Goal: Register for event/course

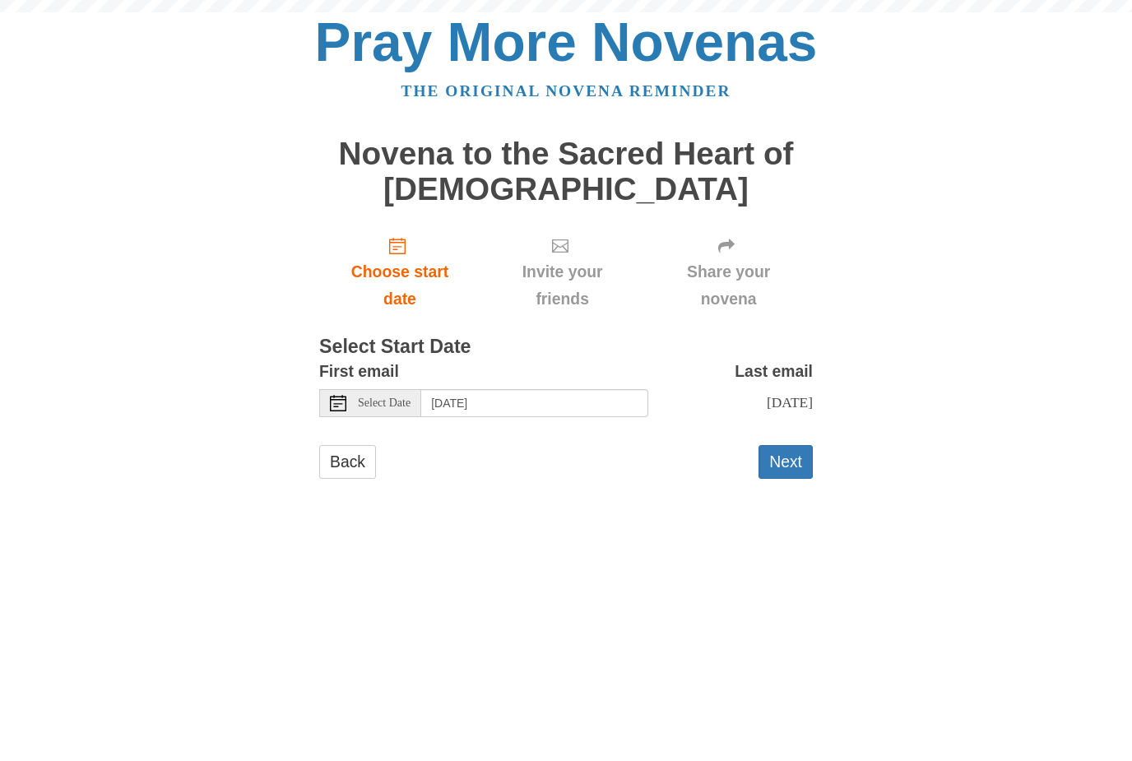
scroll to position [2, 0]
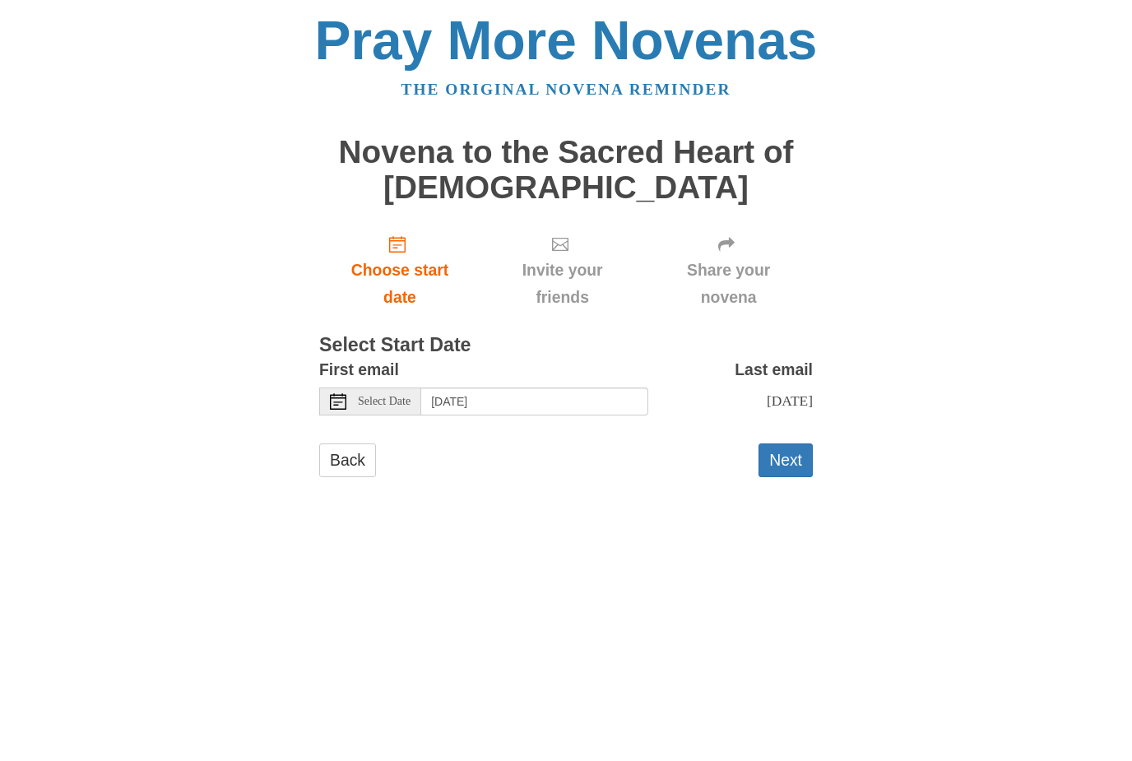
click at [354, 397] on div "Select Date" at bounding box center [370, 403] width 102 height 28
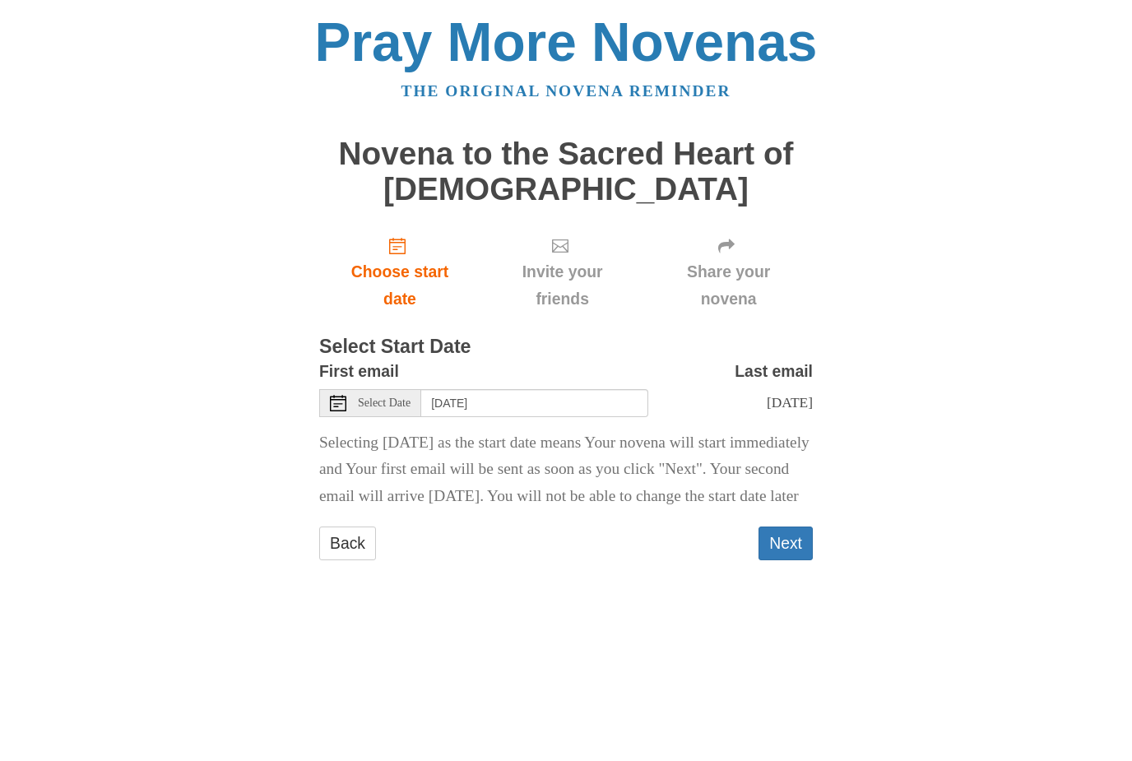
click at [379, 397] on span "Select Date" at bounding box center [384, 403] width 53 height 12
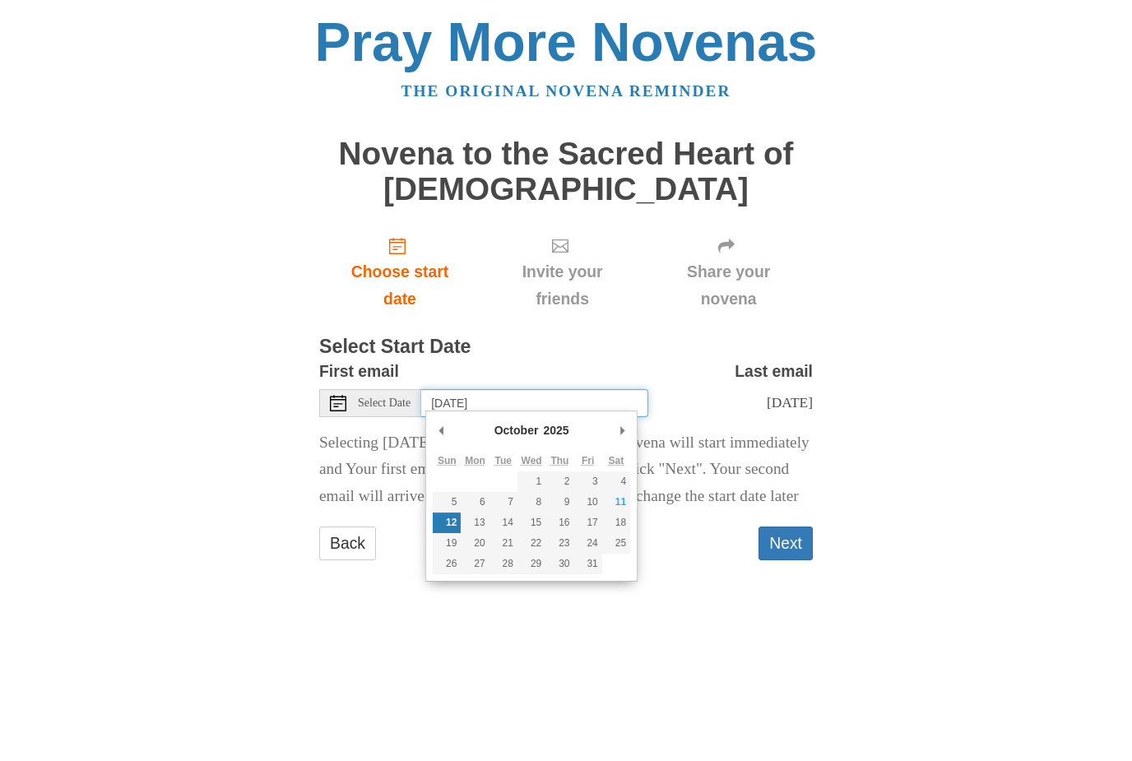
type input "Monday, October 13th"
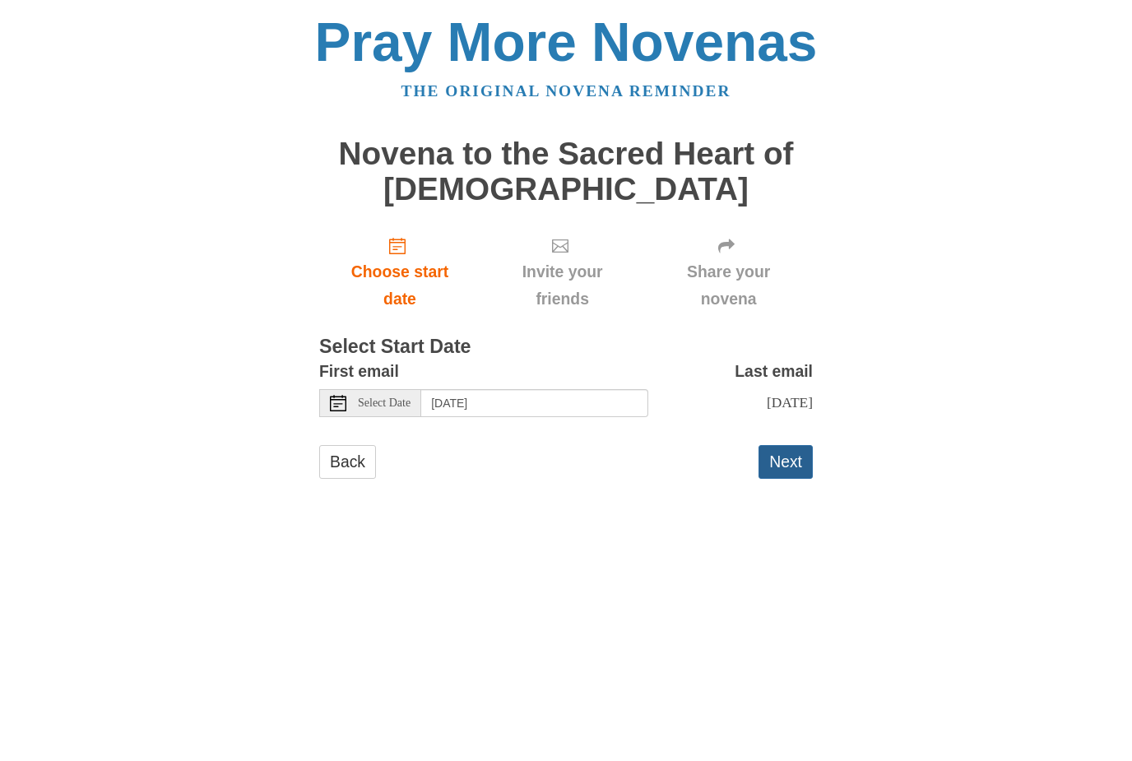
click at [792, 467] on button "Next" at bounding box center [786, 462] width 54 height 34
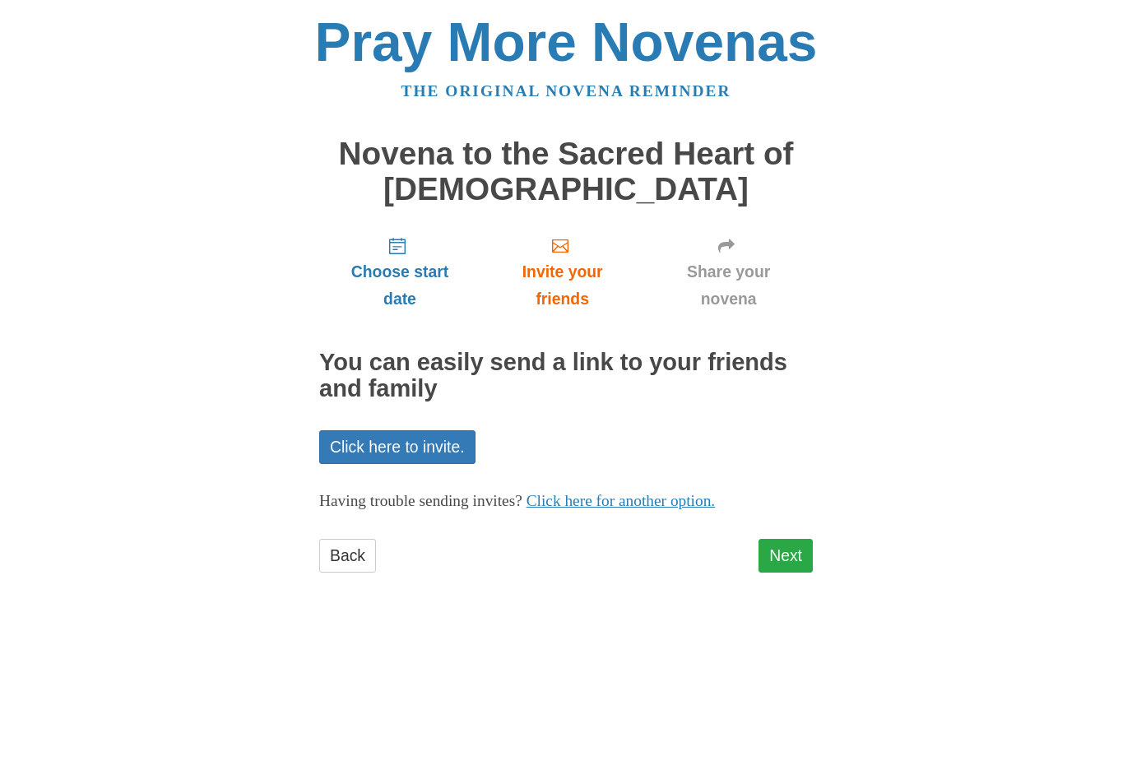
click at [794, 553] on link "Next" at bounding box center [786, 556] width 54 height 34
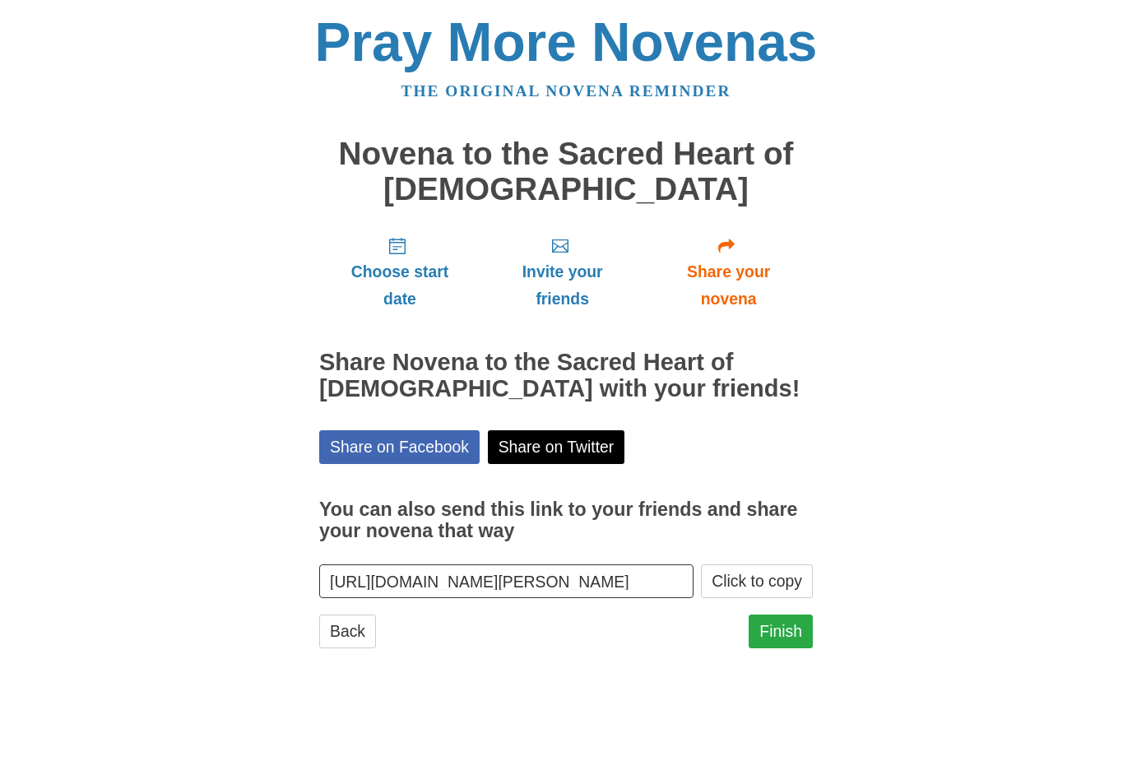
click at [782, 624] on link "Finish" at bounding box center [781, 632] width 64 height 34
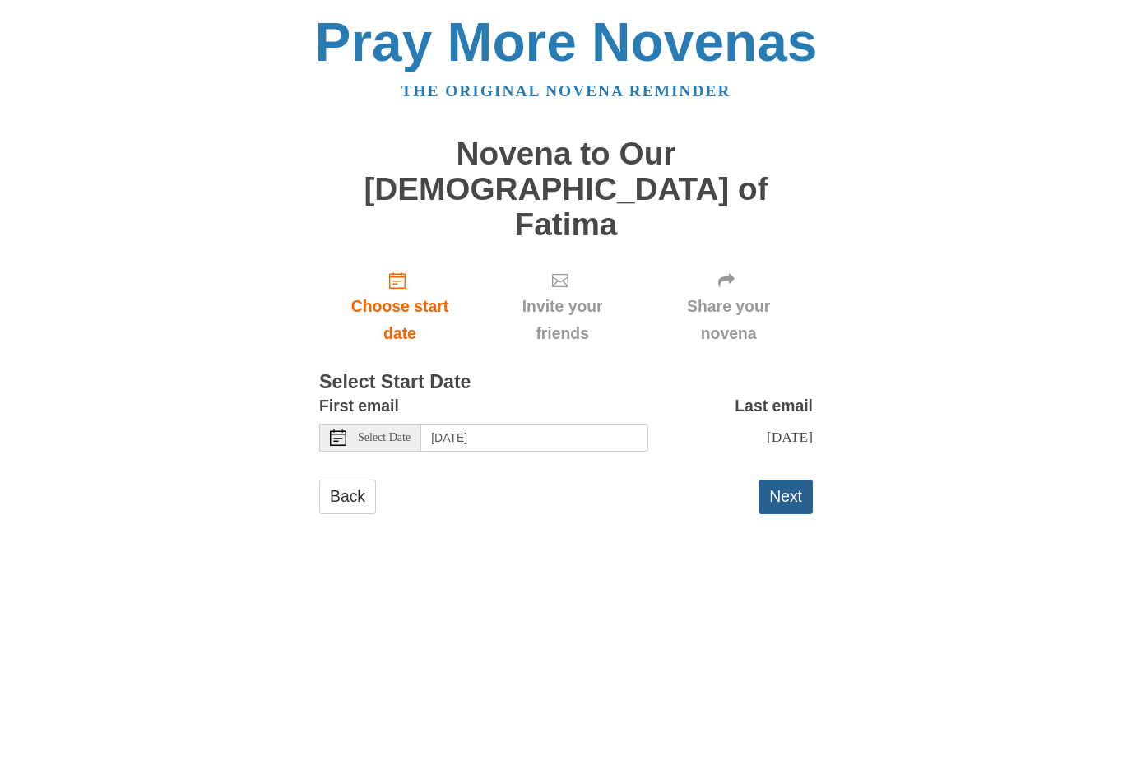
click at [794, 480] on button "Next" at bounding box center [786, 497] width 54 height 34
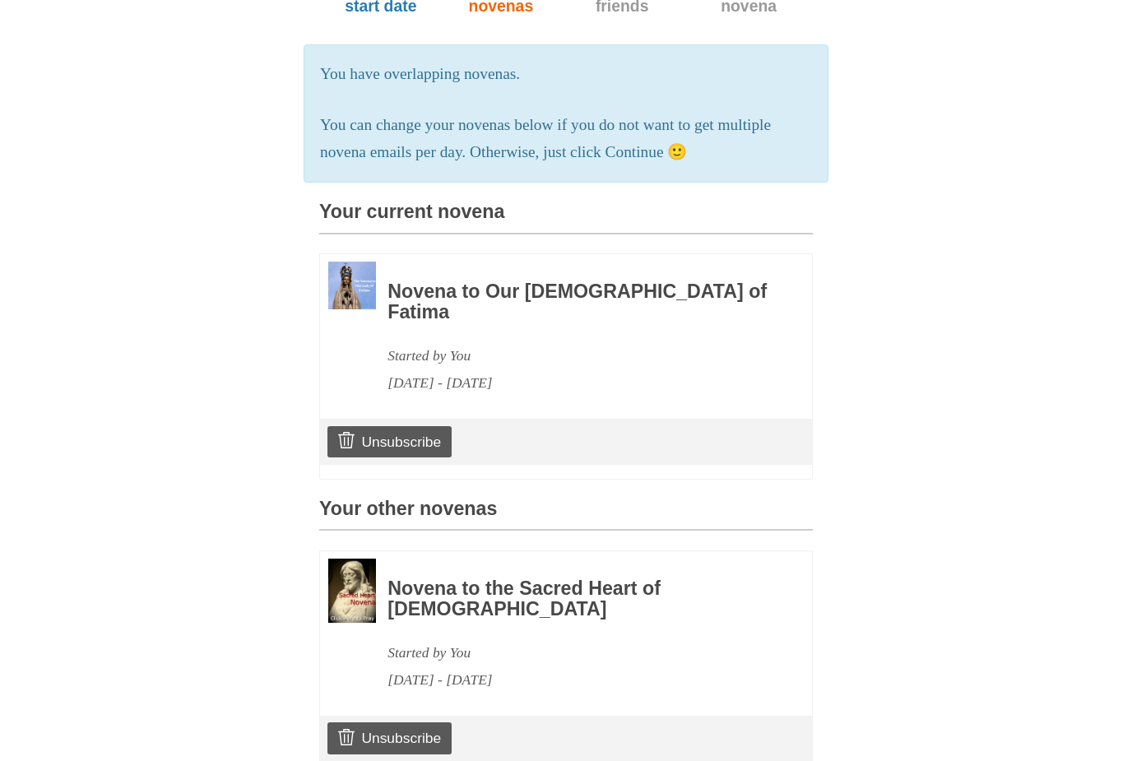
scroll to position [483, 0]
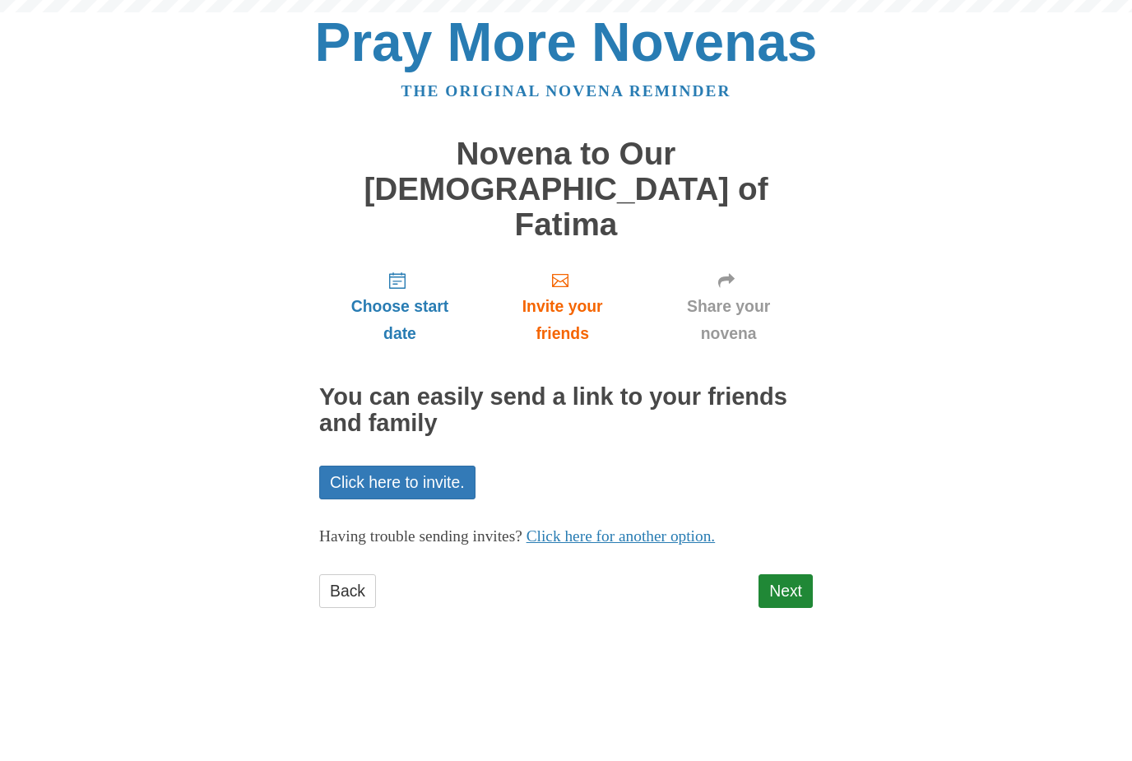
scroll to position [9, 0]
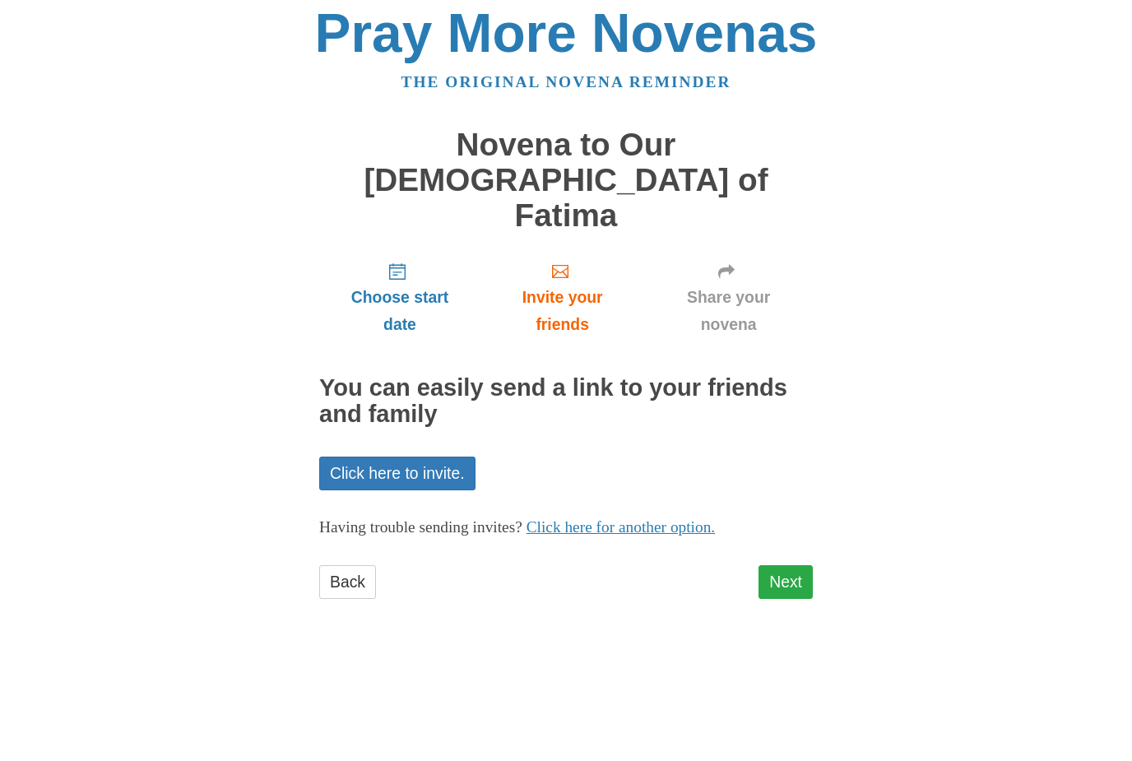
click at [793, 574] on link "Next" at bounding box center [786, 591] width 54 height 34
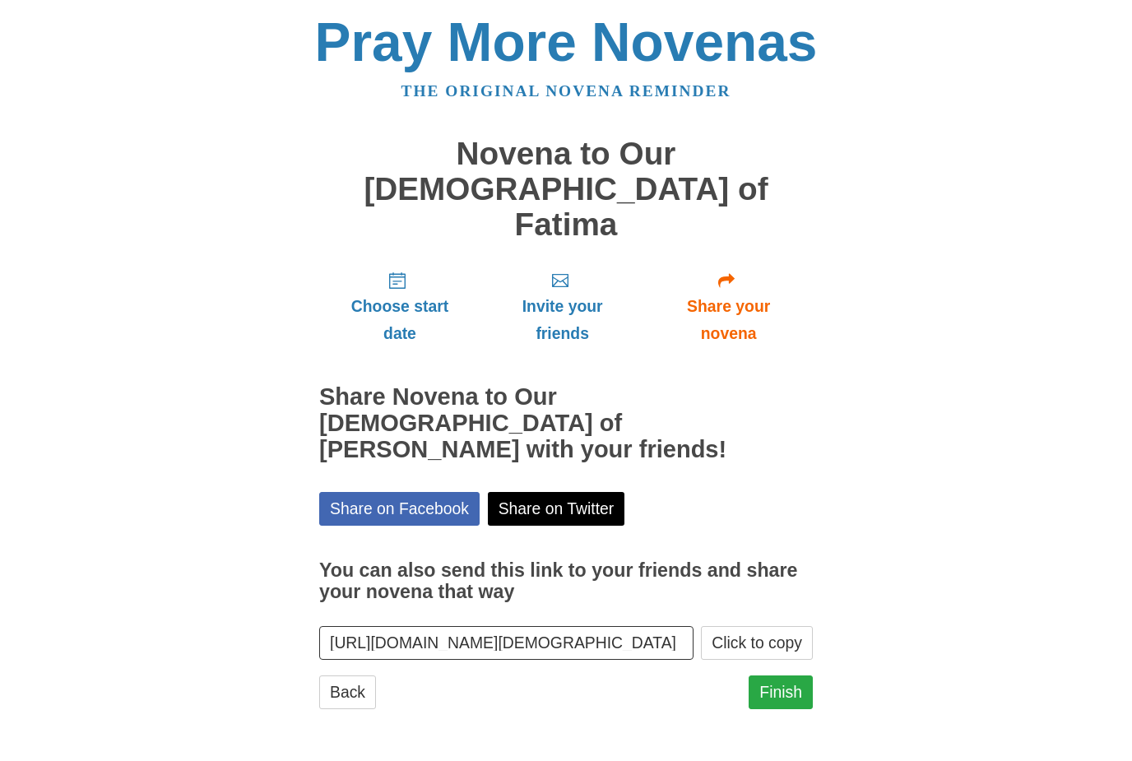
click at [782, 676] on link "Finish" at bounding box center [781, 693] width 64 height 34
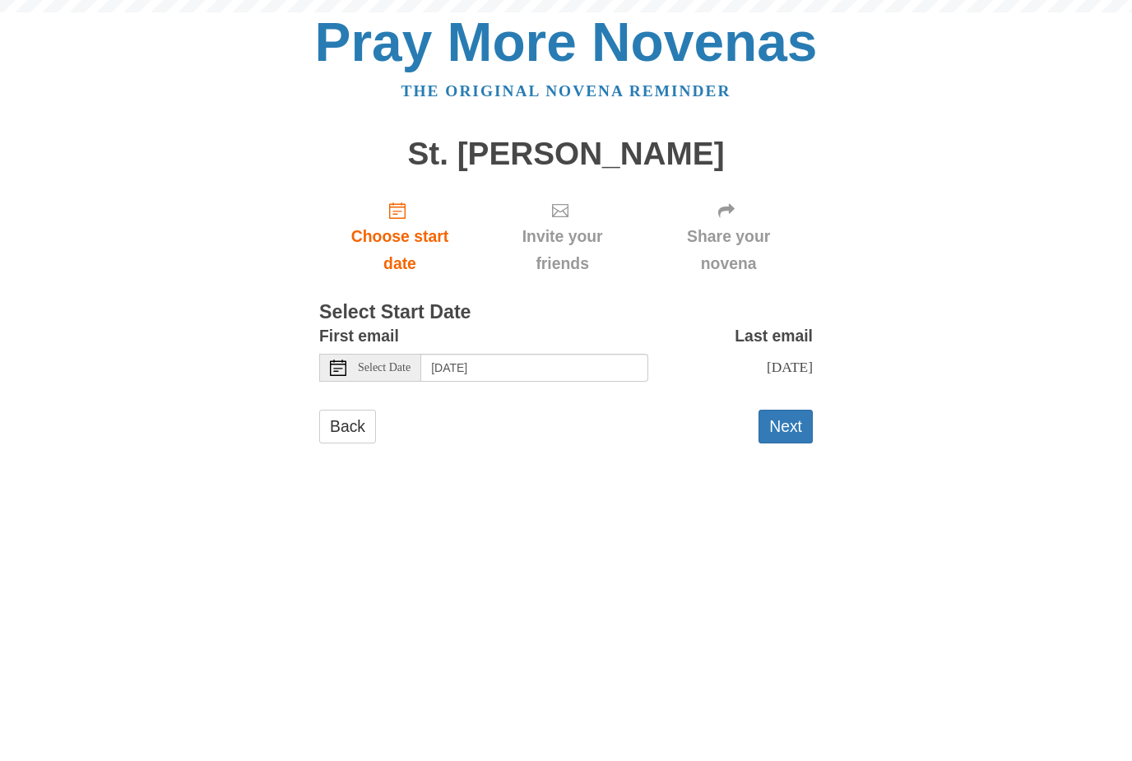
scroll to position [2, 0]
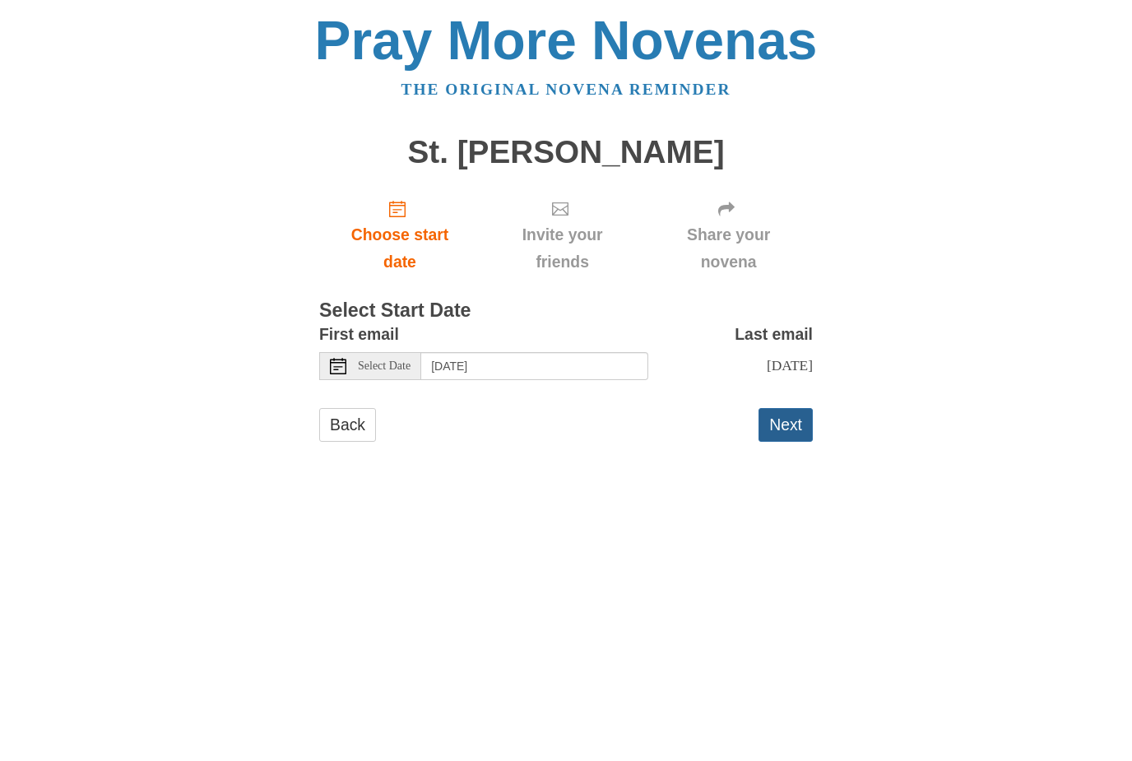
click at [783, 425] on button "Next" at bounding box center [786, 427] width 54 height 34
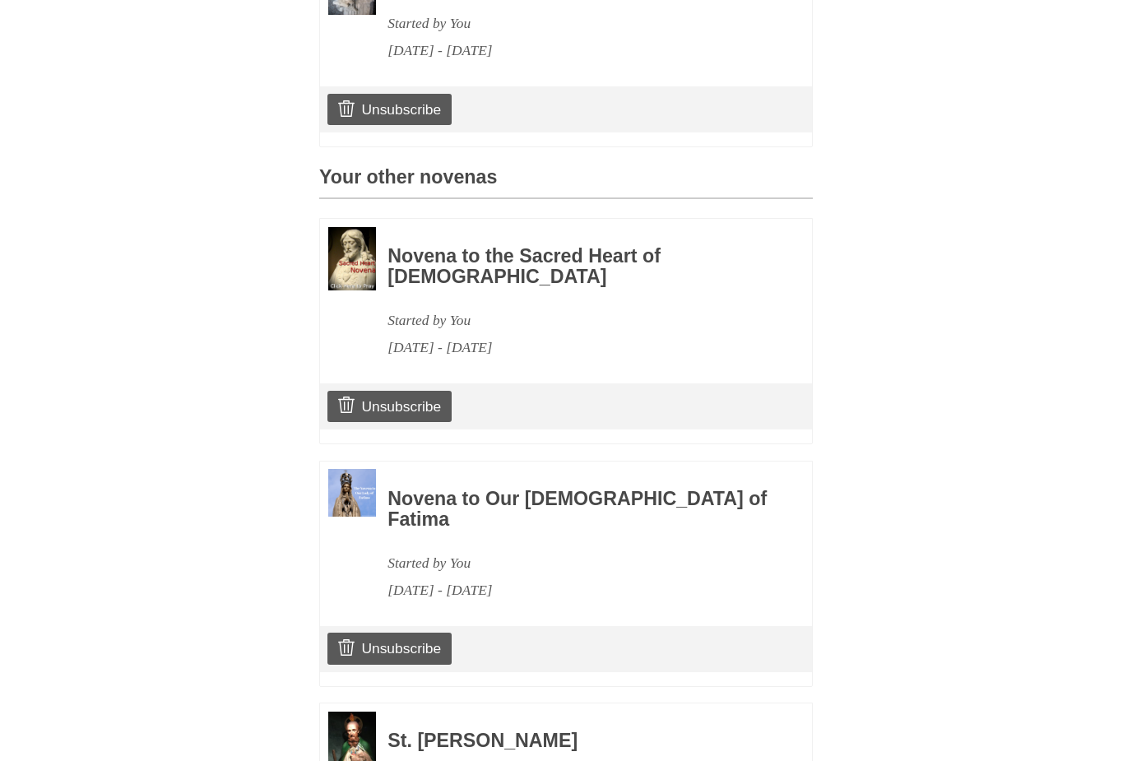
scroll to position [703, 0]
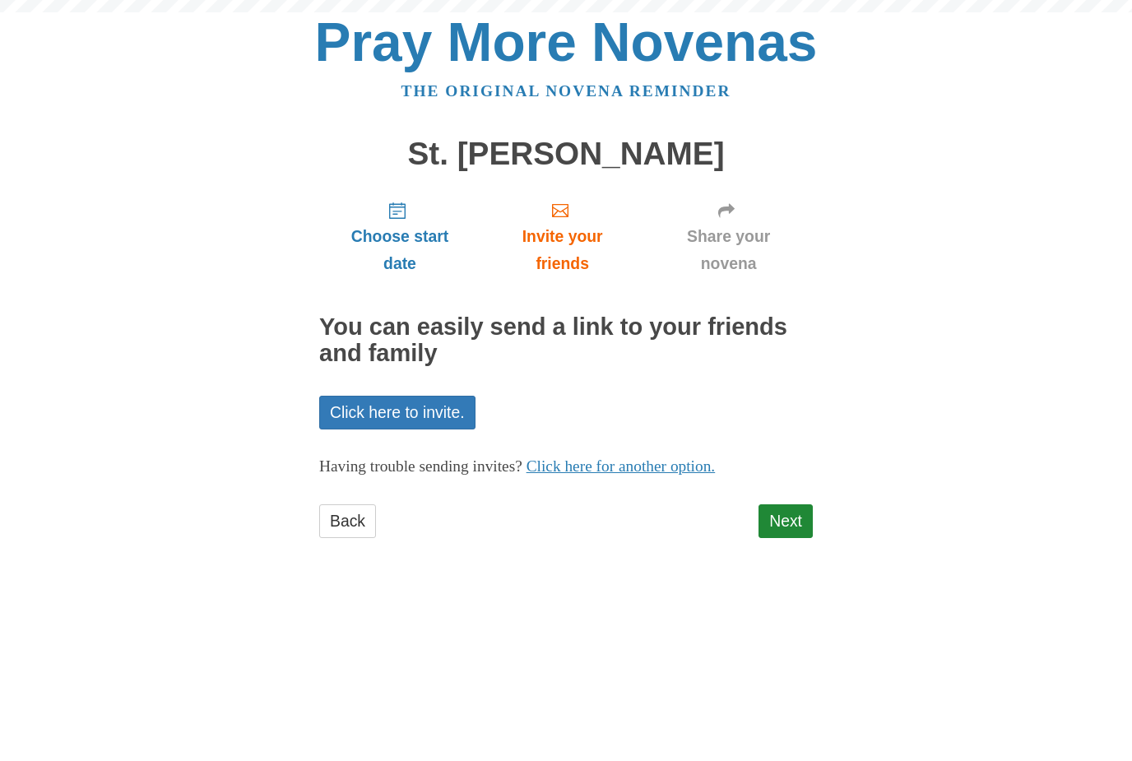
scroll to position [9, 0]
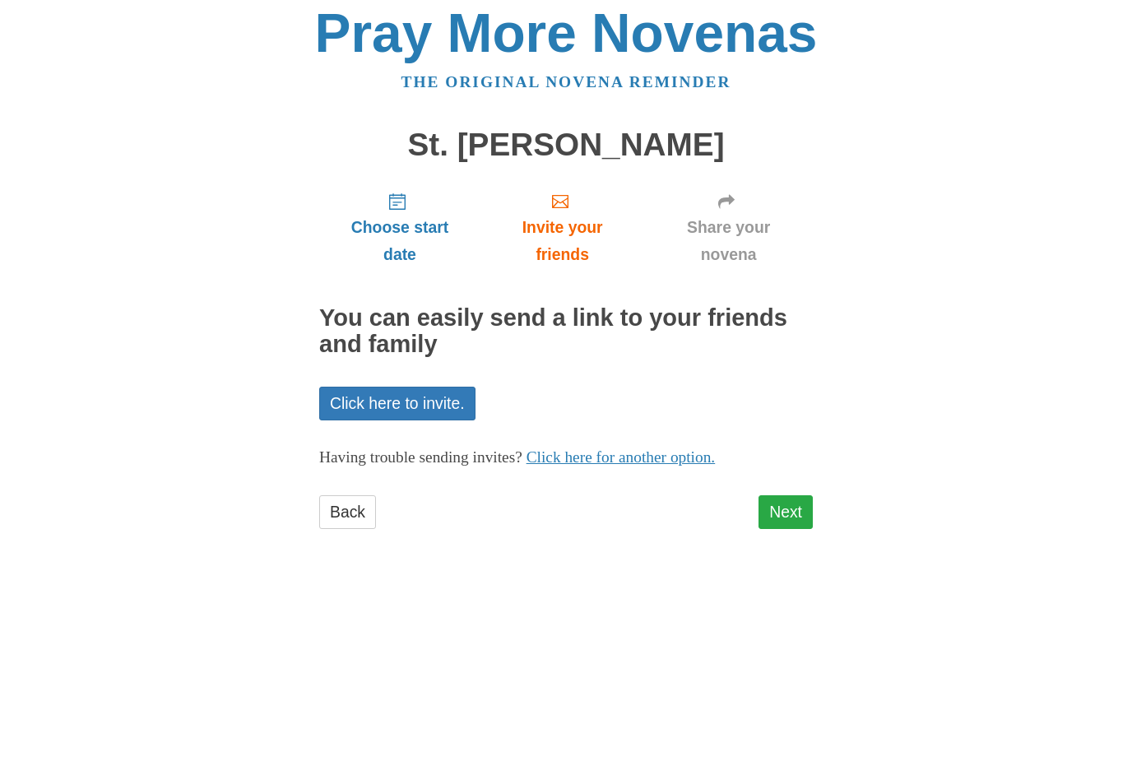
click at [797, 504] on link "Next" at bounding box center [786, 521] width 54 height 34
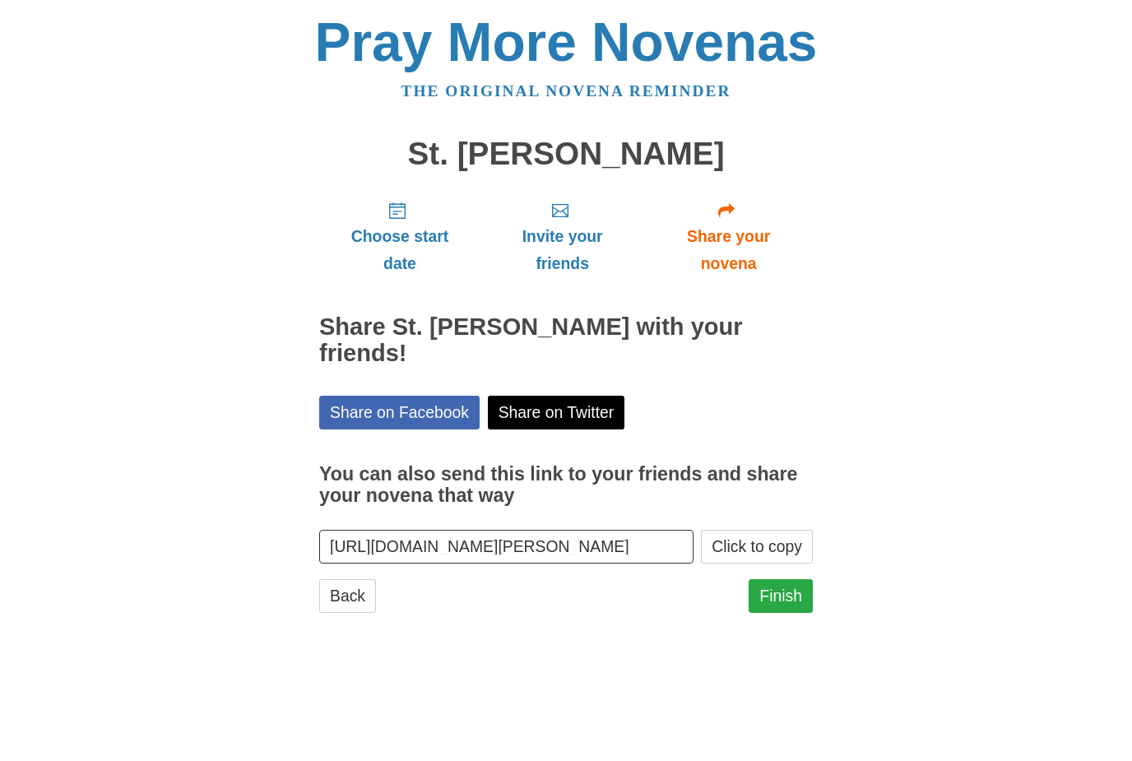
click at [797, 592] on link "Finish" at bounding box center [781, 596] width 64 height 34
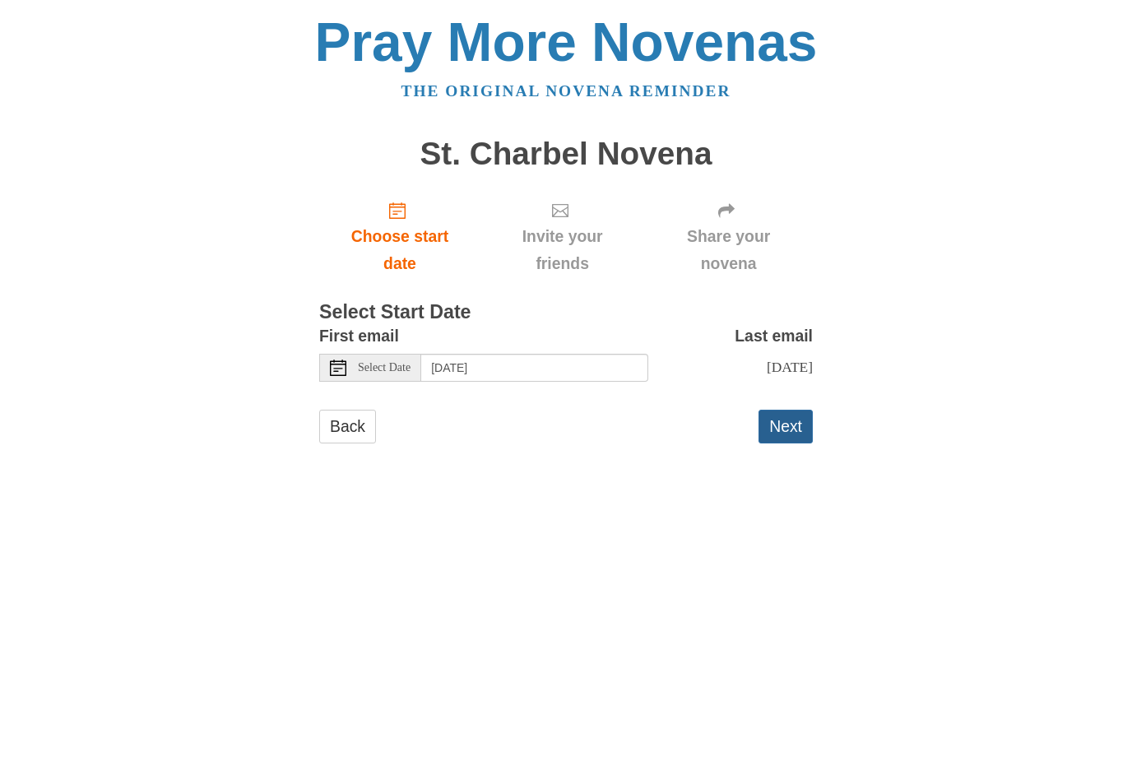
click at [802, 422] on button "Next" at bounding box center [786, 427] width 54 height 34
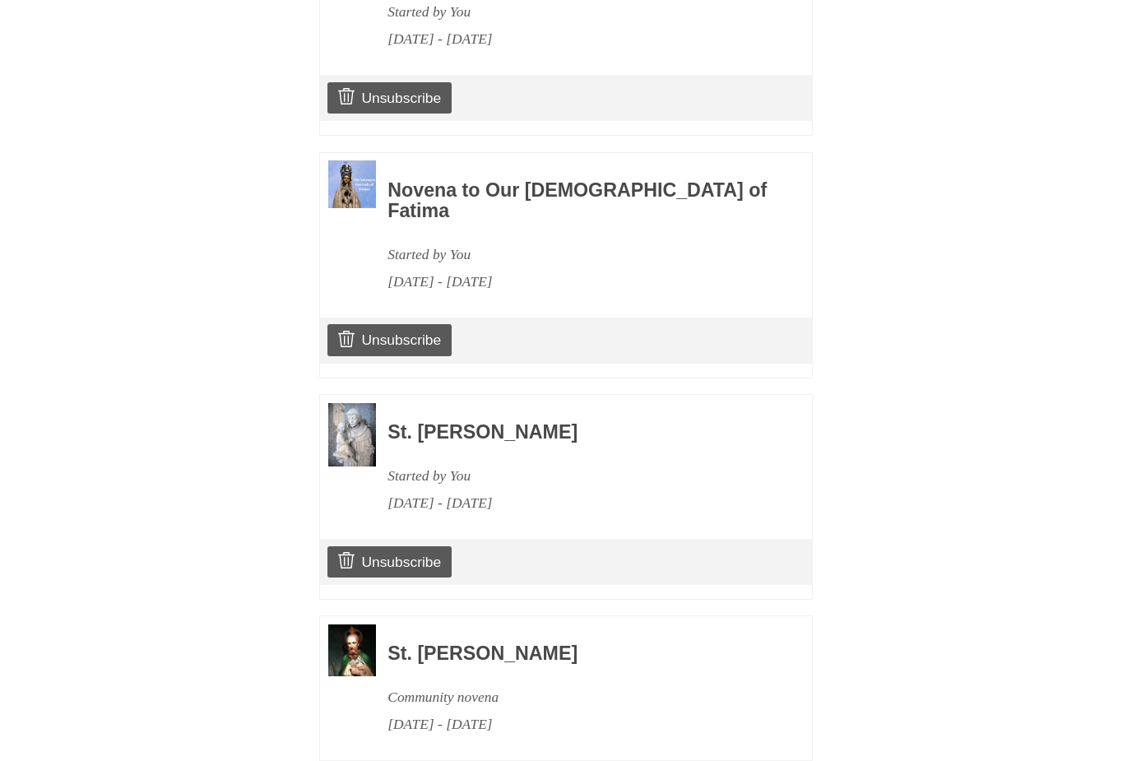
scroll to position [922, 0]
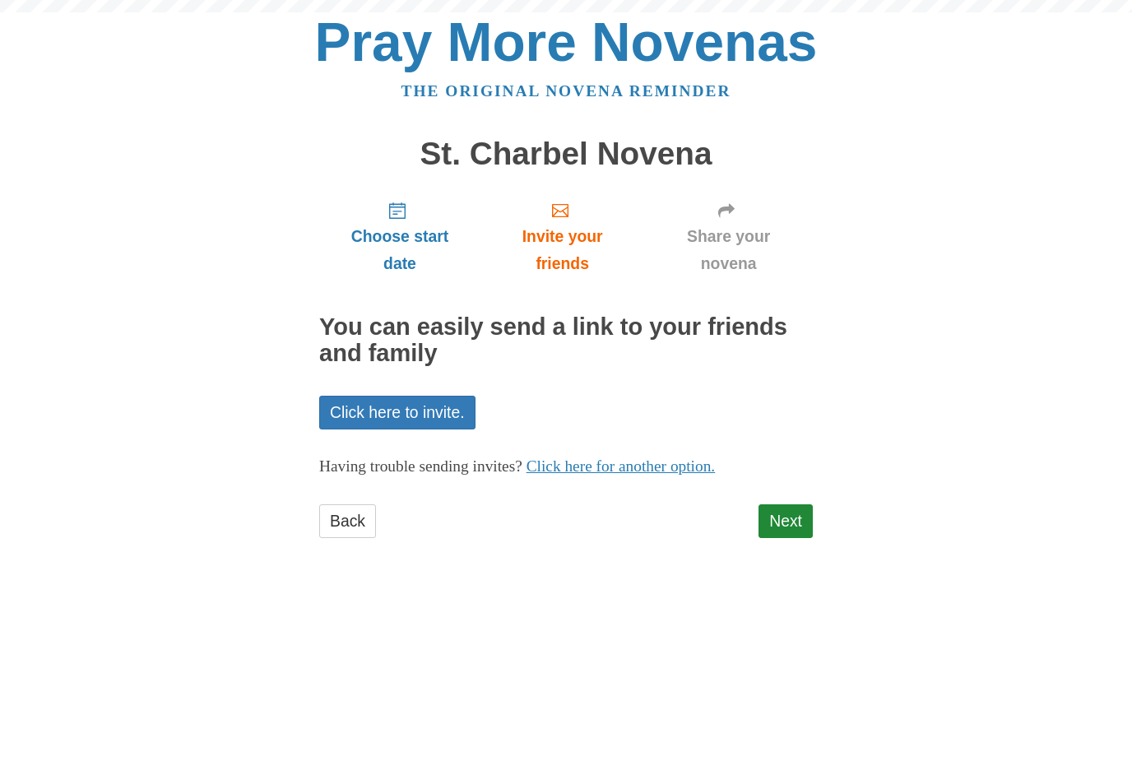
scroll to position [9, 0]
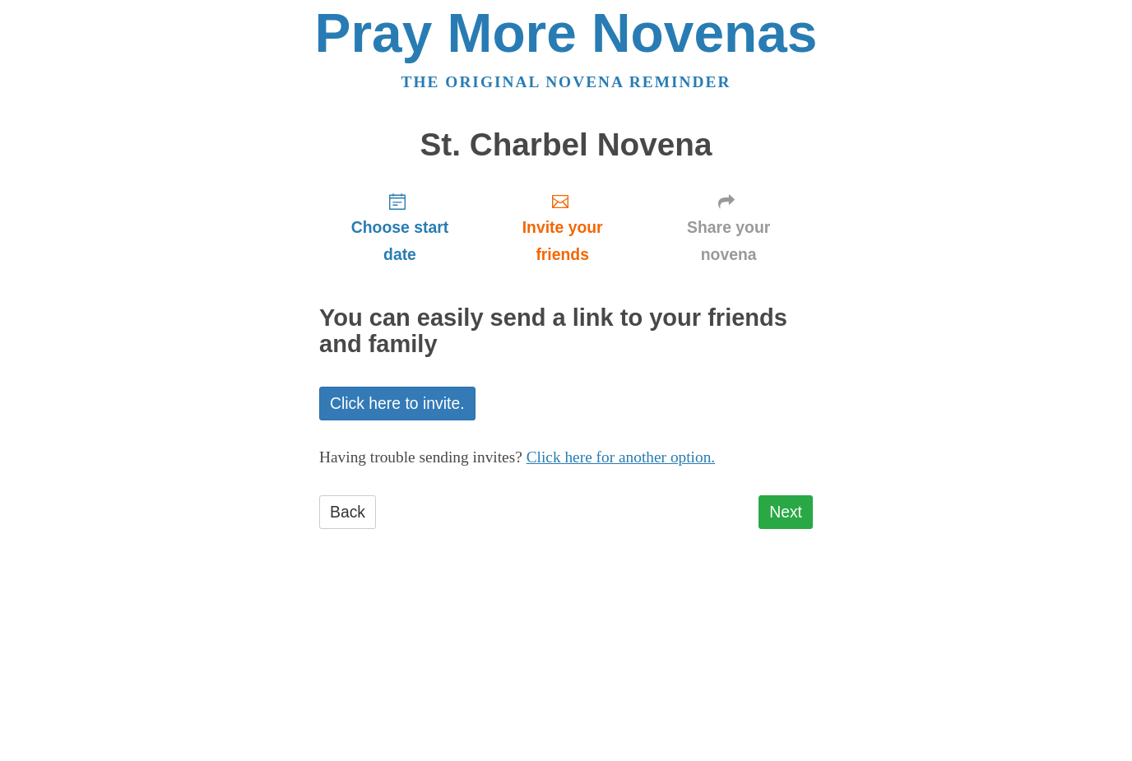
click at [794, 516] on link "Next" at bounding box center [786, 521] width 54 height 34
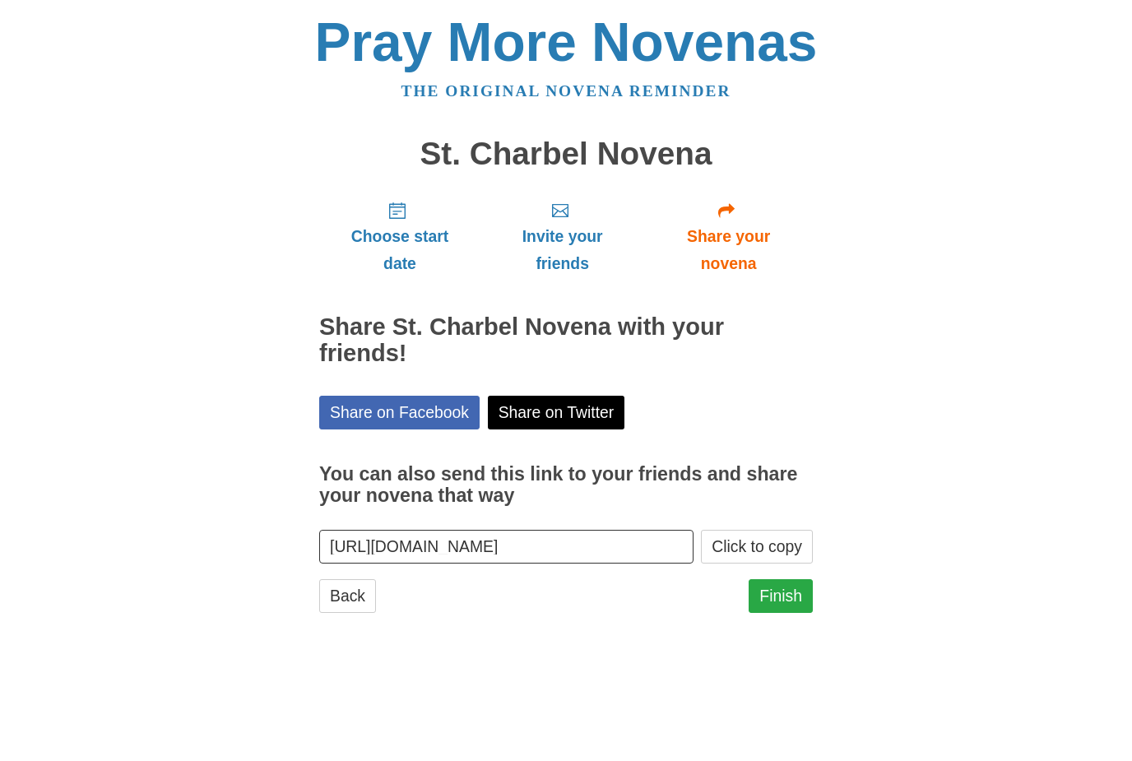
click at [787, 592] on link "Finish" at bounding box center [781, 596] width 64 height 34
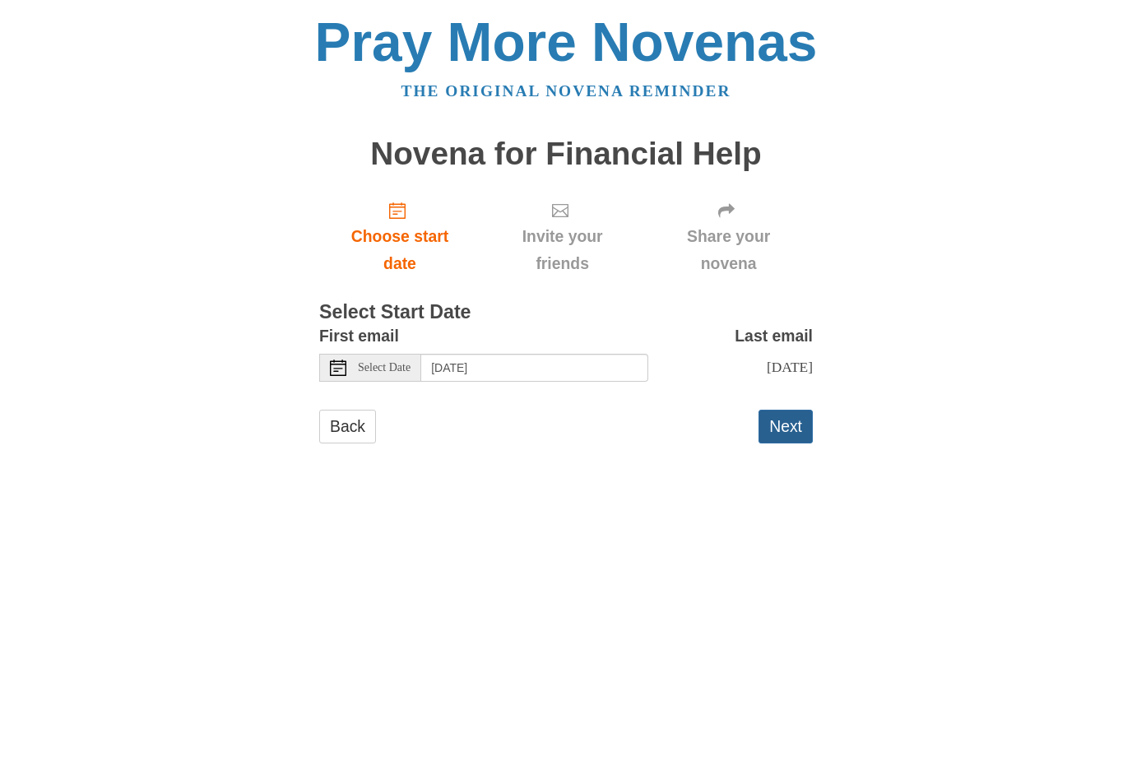
click at [770, 434] on button "Next" at bounding box center [786, 427] width 54 height 34
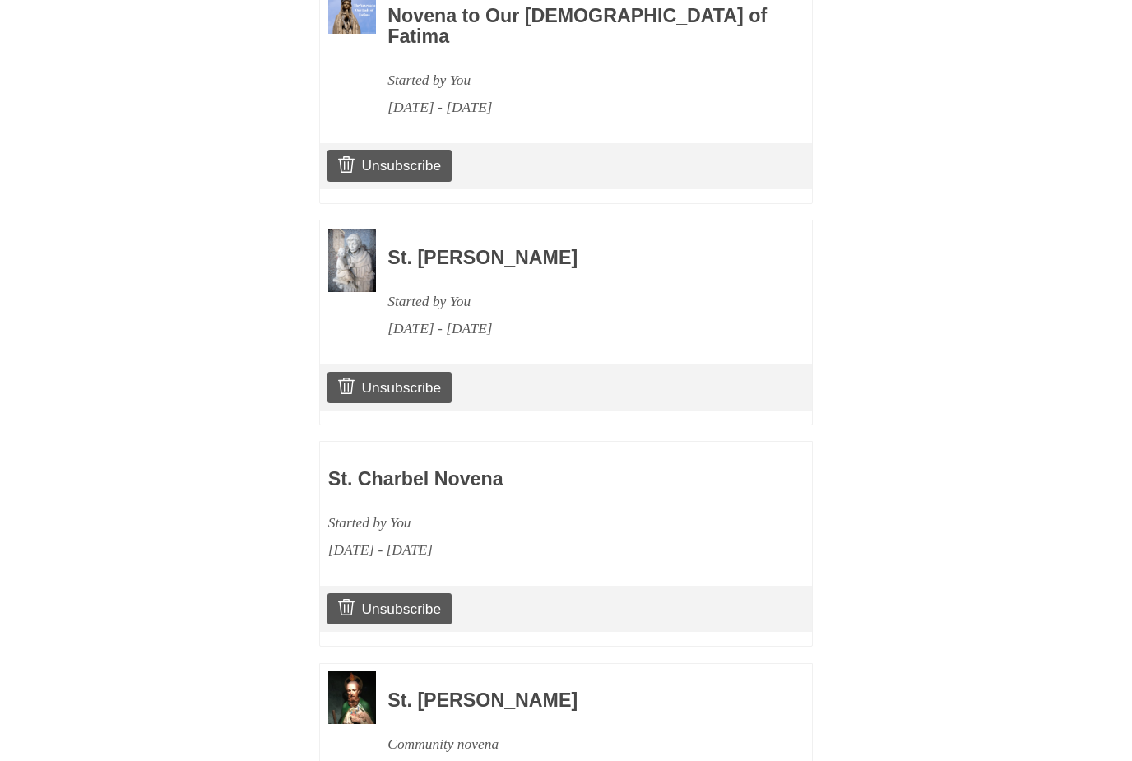
scroll to position [1140, 0]
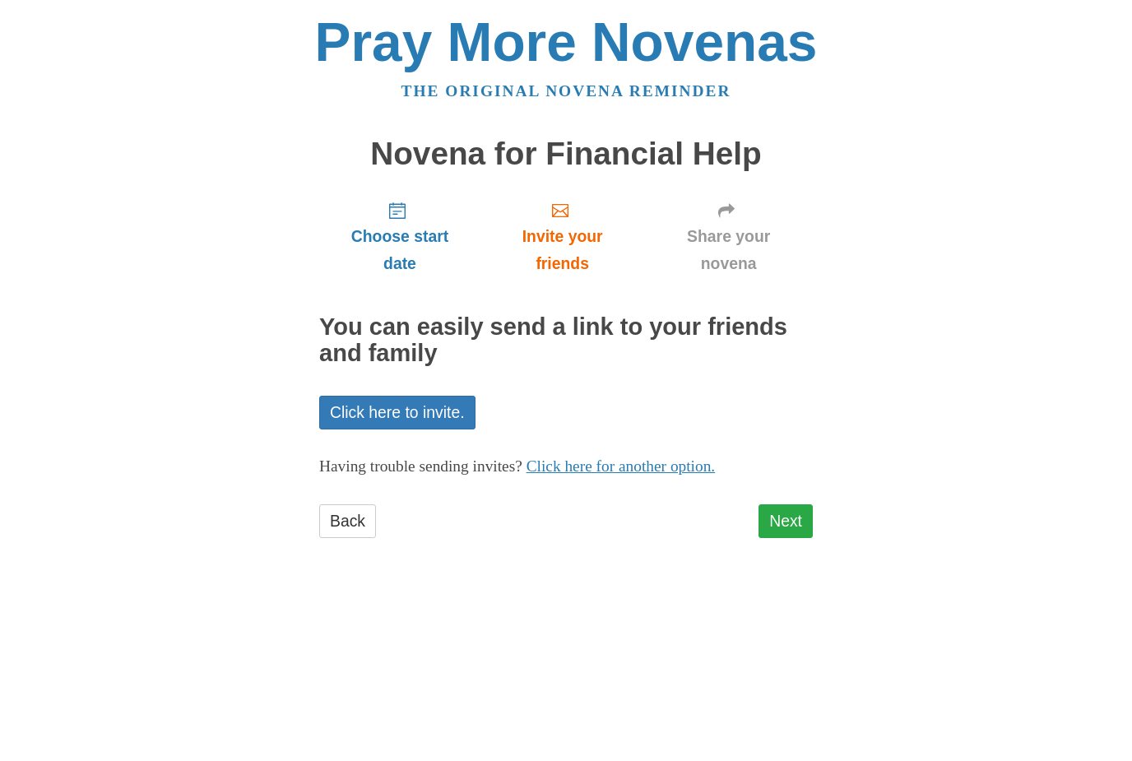
click at [774, 508] on link "Next" at bounding box center [786, 521] width 54 height 34
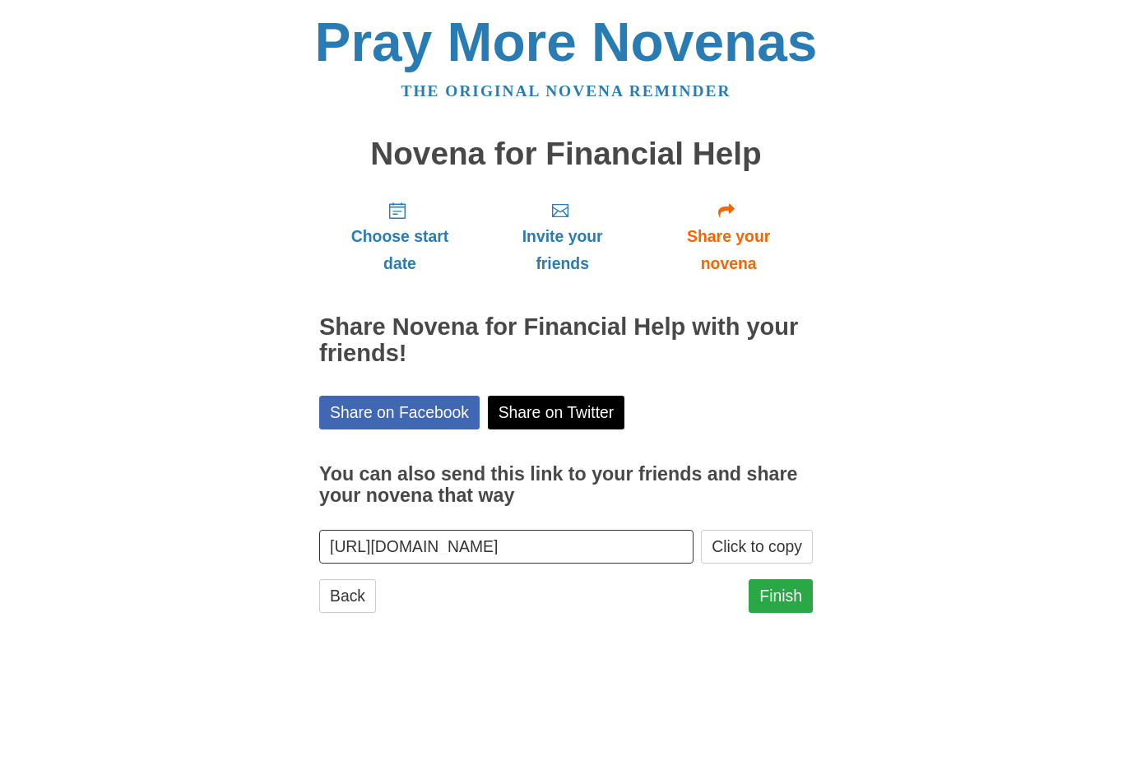
click at [782, 600] on link "Finish" at bounding box center [781, 596] width 64 height 34
